Goal: Task Accomplishment & Management: Manage account settings

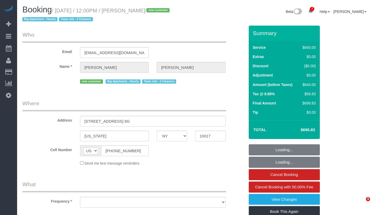
select select "NY"
select select "string:stripe-pm_1RorMw4VGloSiKo7CWlGSQKM"
select select "number:89"
select select "number:76"
select select "number:15"
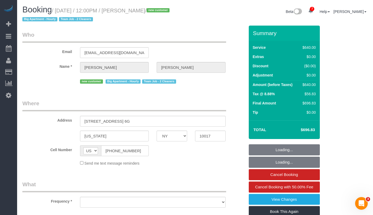
select select "number:6"
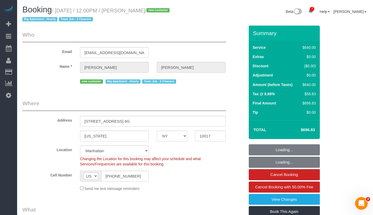
select select "object:846"
select select "2"
select select "240"
select select "spot1"
select select "object:936"
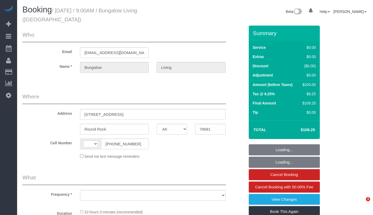
select select "[GEOGRAPHIC_DATA]"
select select "number:89"
select select "number:90"
select select "number:15"
select select "number:7"
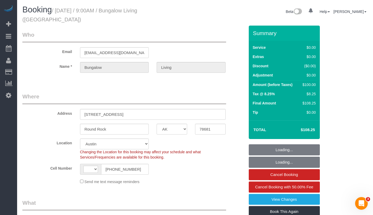
select select "string:[GEOGRAPHIC_DATA]"
select select "object:809"
select select "spot1"
select select "object:953"
select select "5"
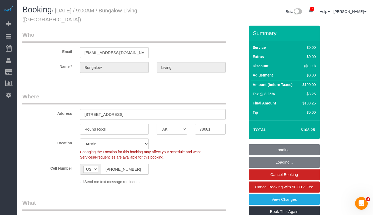
select select "5"
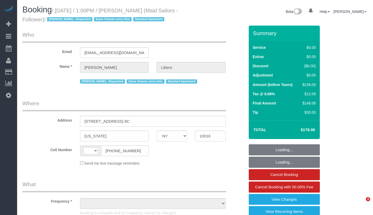
select select "NY"
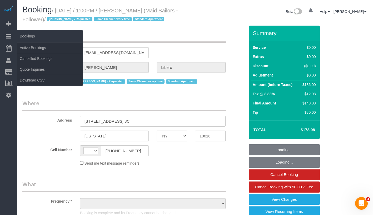
select select "string:[GEOGRAPHIC_DATA]"
select select "object:704"
select select "string:stripe-pm_1R58eY4VGloSiKo7myzFn8KE"
select select "spot1"
select select "number:57"
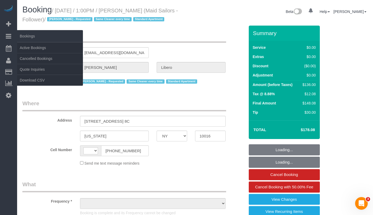
select select "number:90"
select select "number:15"
select select "number:6"
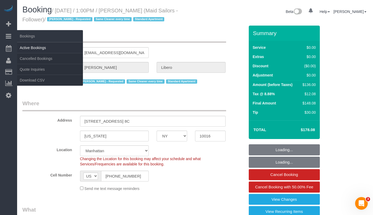
select select "object:863"
click at [39, 47] on link "Active Bookings" at bounding box center [50, 47] width 66 height 11
select select "1"
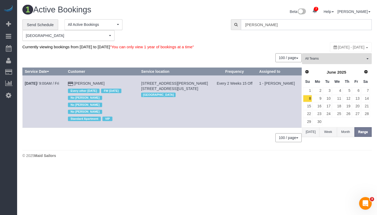
click at [309, 26] on input "Jack Baughma" at bounding box center [306, 24] width 131 height 11
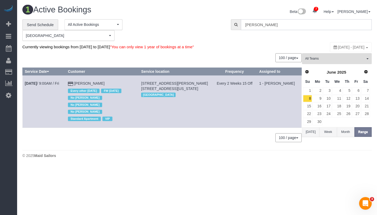
paste input "Madeleine Libero"
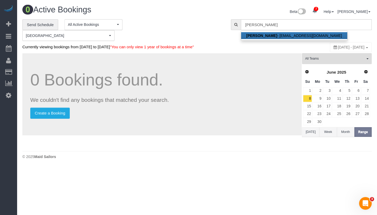
click at [302, 35] on link "Madeleine Libero - liberomadeleine@gmail.com" at bounding box center [294, 35] width 106 height 7
type input "liberomadeleine@gmail.com"
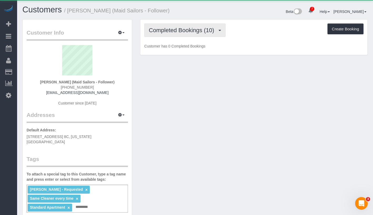
click at [185, 34] on button "Completed Bookings (10)" at bounding box center [184, 29] width 81 height 13
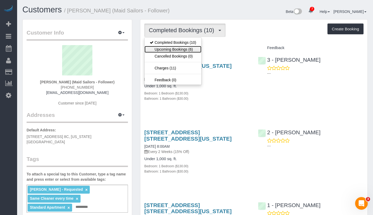
click at [183, 50] on link "Upcoming Bookings (6)" at bounding box center [173, 49] width 57 height 7
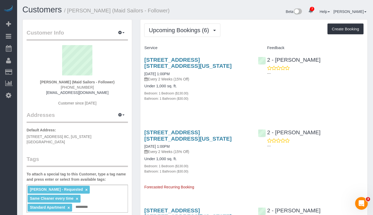
drag, startPoint x: 144, startPoint y: 74, endPoint x: 185, endPoint y: 73, distance: 41.1
click at [185, 73] on div "15 Park Ave, Apt. 8c, New York, NY 10016 08/13/2025 1:00PM Every 2 Weeks (15% O…" at bounding box center [196, 81] width 113 height 59
copy link "08/13/2025 1:00PM"
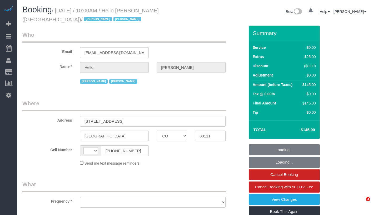
select select "CO"
select select "object:407"
select select "string:[GEOGRAPHIC_DATA]"
select select "spot1"
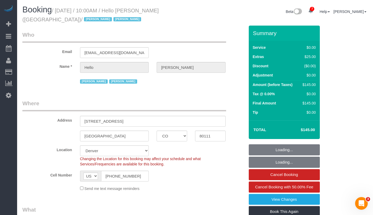
select select "1"
select select "number:89"
select select "number:90"
select select "number:13"
select select "number:6"
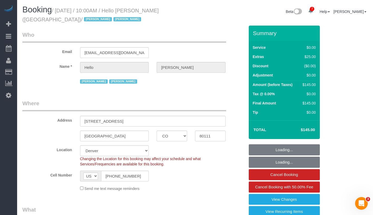
select select "object:952"
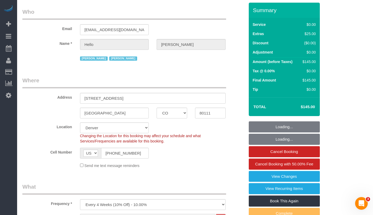
select select "1"
